Goal: Find specific page/section: Find specific page/section

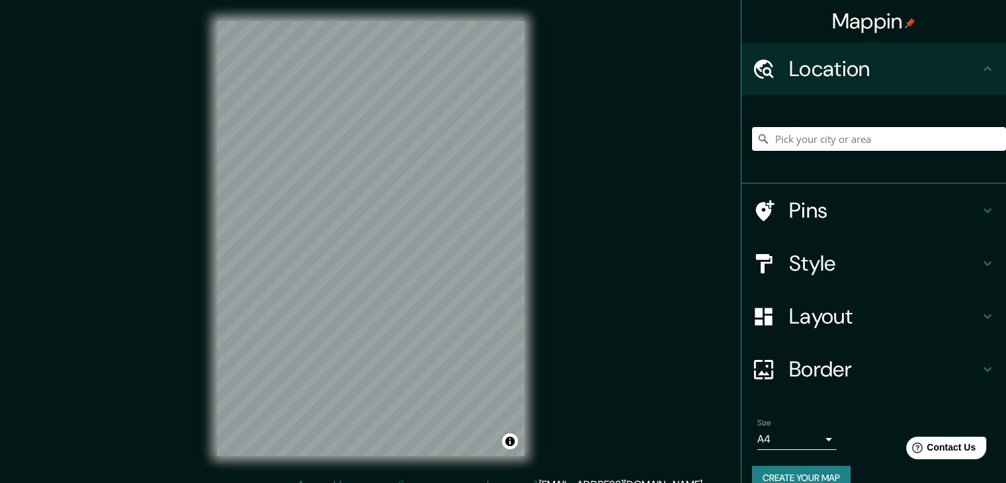
click at [881, 139] on input "Pick your city or area" at bounding box center [879, 139] width 254 height 24
click at [904, 143] on input "Riosucio, [GEOGRAPHIC_DATA], [GEOGRAPHIC_DATA]" at bounding box center [879, 139] width 254 height 24
click at [768, 143] on input "Riosucio, [GEOGRAPHIC_DATA], [GEOGRAPHIC_DATA]" at bounding box center [879, 139] width 254 height 24
click at [878, 136] on input "Riosucio, [GEOGRAPHIC_DATA], [GEOGRAPHIC_DATA]" at bounding box center [879, 139] width 254 height 24
click at [893, 131] on input "Riosucio, [GEOGRAPHIC_DATA], [GEOGRAPHIC_DATA]" at bounding box center [879, 139] width 254 height 24
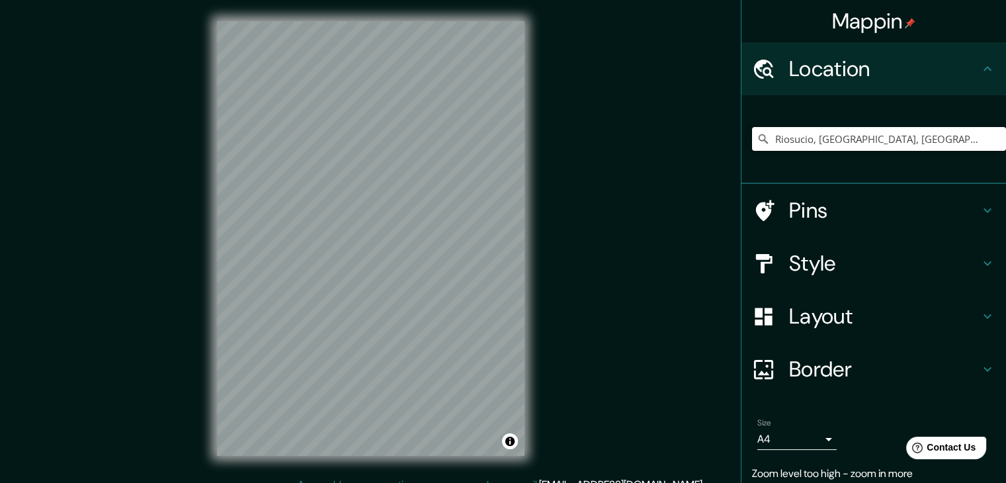
drag, startPoint x: 904, startPoint y: 134, endPoint x: 770, endPoint y: 139, distance: 133.6
click at [770, 139] on input "Riosucio, [GEOGRAPHIC_DATA], [GEOGRAPHIC_DATA]" at bounding box center [879, 139] width 254 height 24
click at [443, 282] on div at bounding box center [441, 281] width 11 height 11
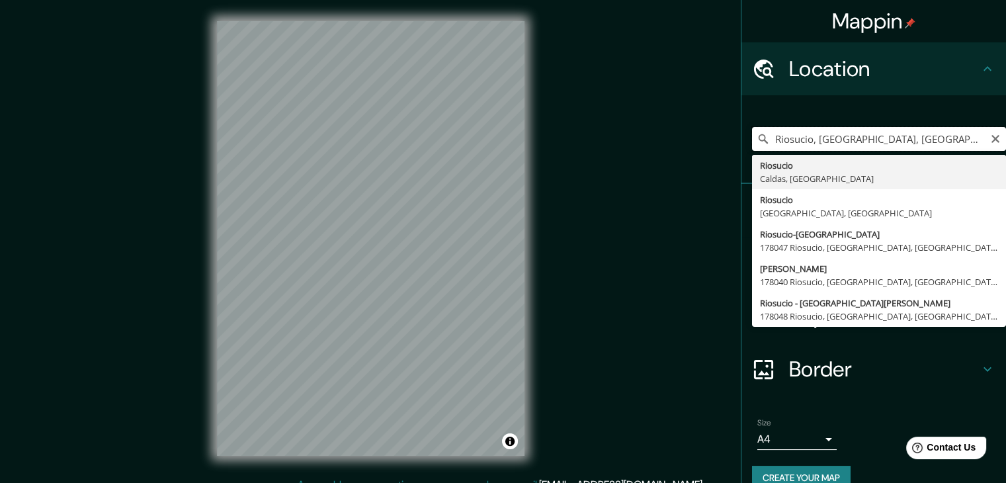
click at [896, 148] on input "Riosucio, [GEOGRAPHIC_DATA], [GEOGRAPHIC_DATA]" at bounding box center [879, 139] width 254 height 24
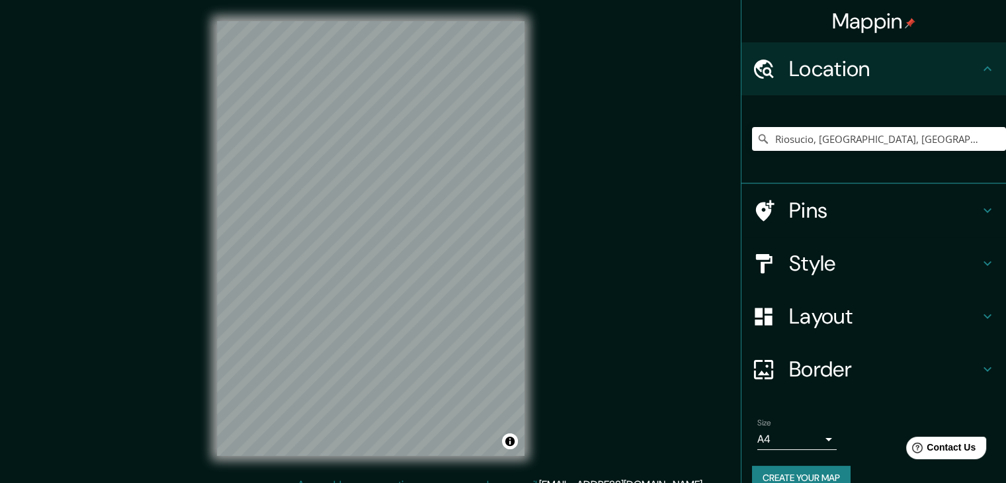
click at [192, 239] on div "Mappin Location [GEOGRAPHIC_DATA], [GEOGRAPHIC_DATA], [GEOGRAPHIC_DATA] [PERSON…" at bounding box center [503, 249] width 1006 height 498
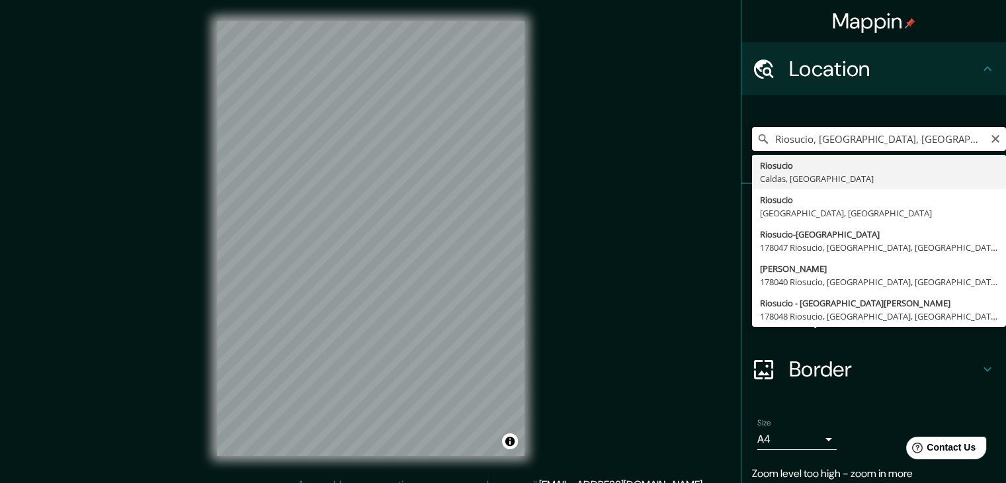
click at [890, 141] on input "Riosucio, [GEOGRAPHIC_DATA], [GEOGRAPHIC_DATA]" at bounding box center [879, 139] width 254 height 24
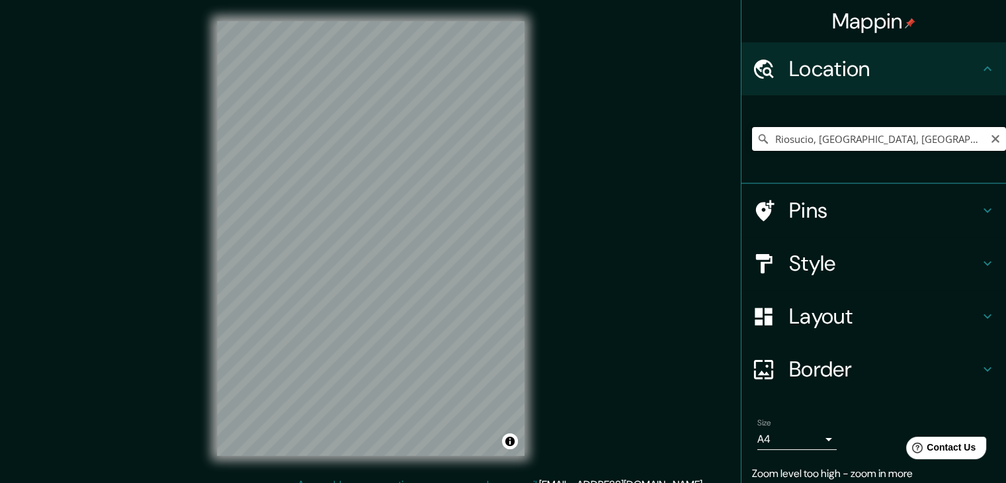
click at [927, 137] on input "Riosucio, [GEOGRAPHIC_DATA], [GEOGRAPHIC_DATA]" at bounding box center [879, 139] width 254 height 24
click at [887, 146] on input "Riosucio, [GEOGRAPHIC_DATA], [GEOGRAPHIC_DATA]" at bounding box center [879, 139] width 254 height 24
drag, startPoint x: 889, startPoint y: 145, endPoint x: 796, endPoint y: 146, distance: 92.6
click at [796, 146] on input "Riosucio, [GEOGRAPHIC_DATA], [GEOGRAPHIC_DATA]" at bounding box center [879, 139] width 254 height 24
click at [867, 138] on input "Riosucio, [GEOGRAPHIC_DATA], [GEOGRAPHIC_DATA]" at bounding box center [879, 139] width 254 height 24
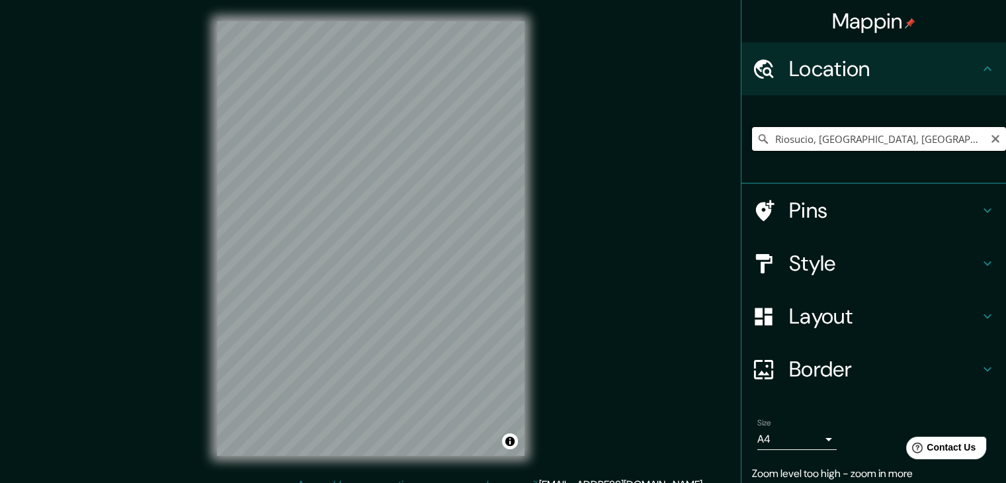
click at [906, 143] on input "Riosucio, [GEOGRAPHIC_DATA], [GEOGRAPHIC_DATA]" at bounding box center [879, 139] width 254 height 24
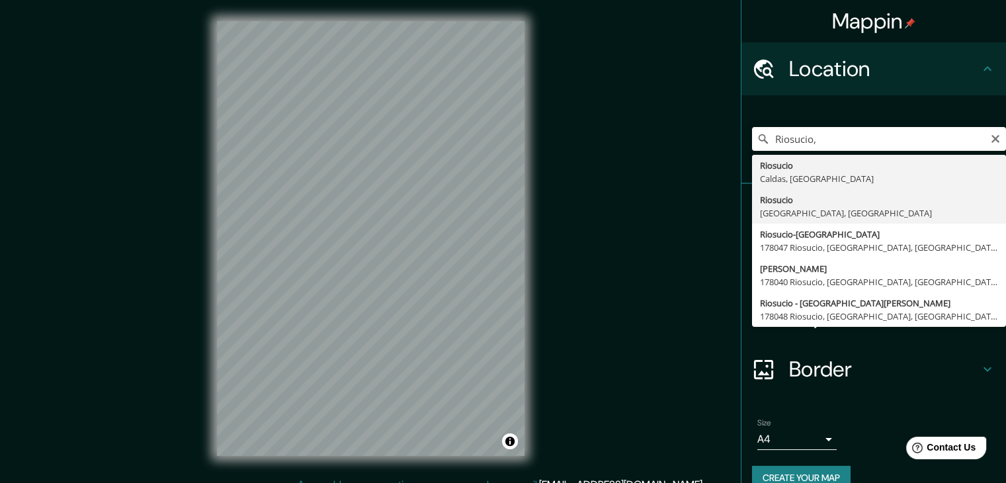
type input "Riosucio, [GEOGRAPHIC_DATA], [GEOGRAPHIC_DATA]"
